Goal: Task Accomplishment & Management: Use online tool/utility

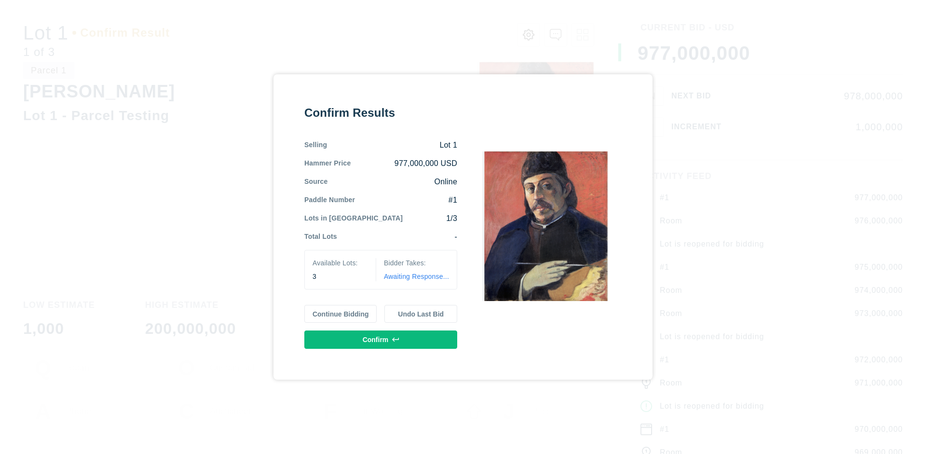
click at [341, 314] on button "Continue Bidding" at bounding box center [340, 314] width 73 height 18
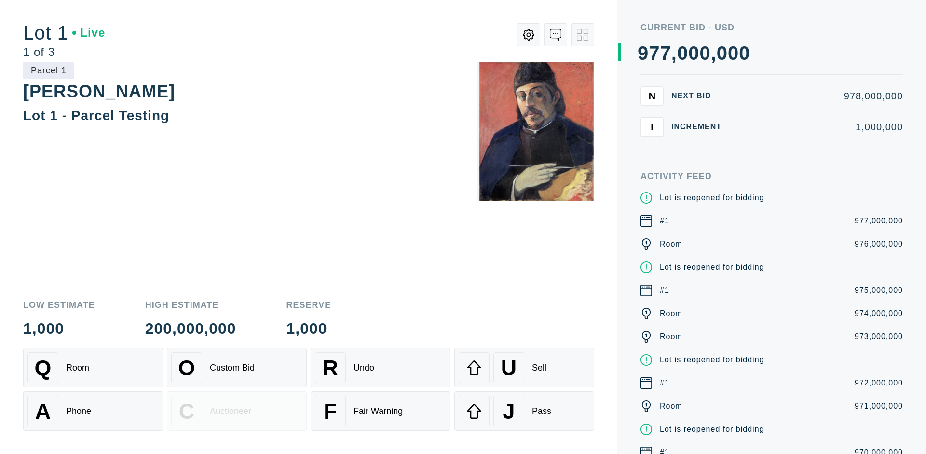
click at [93, 368] on div "Q Room" at bounding box center [92, 367] width 131 height 31
